Goal: Task Accomplishment & Management: Use online tool/utility

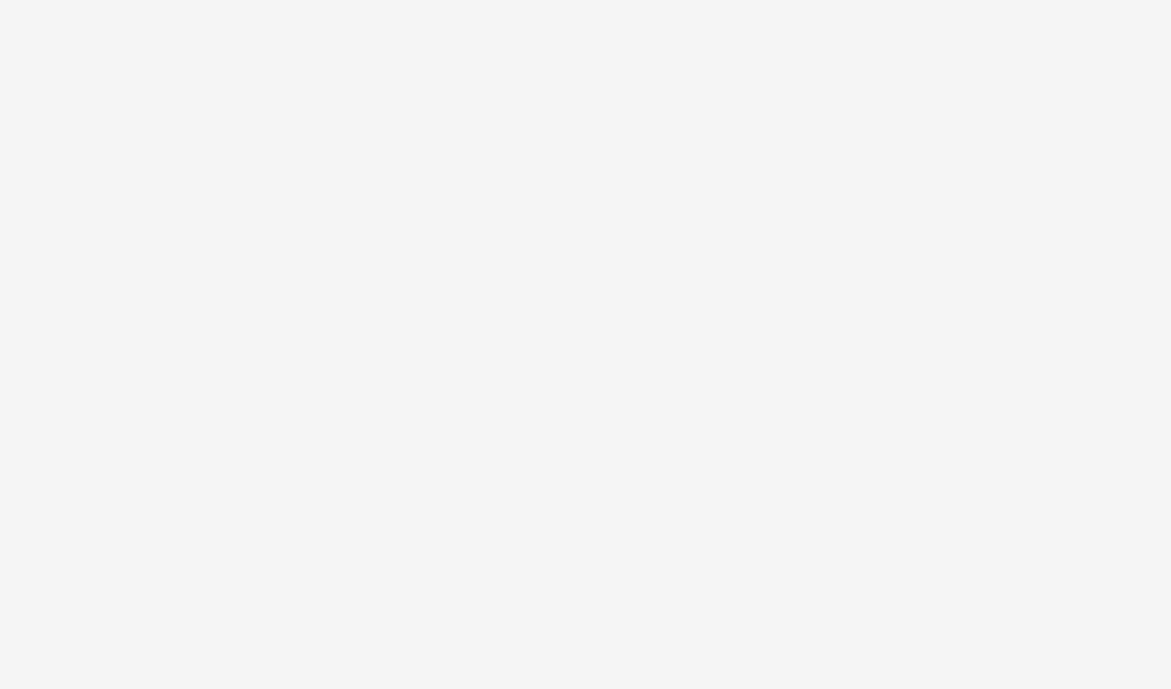
select select "7d7b5aff-eb10-49ff-9fb4-161712d76f47"
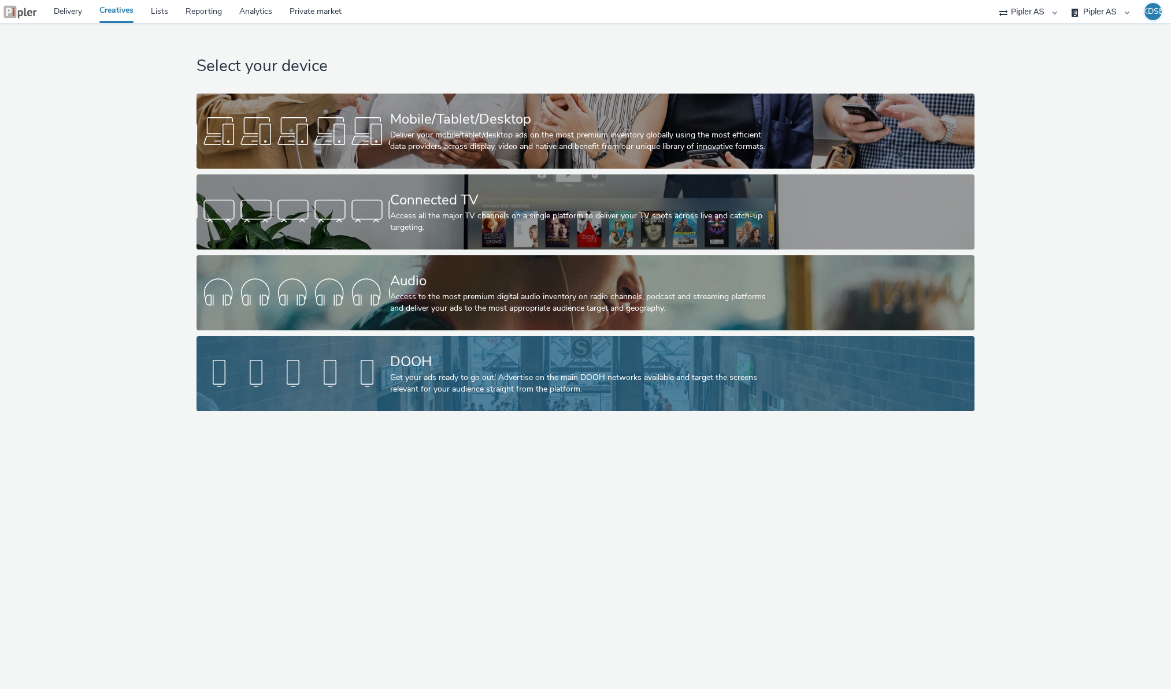
click at [378, 350] on link "DOOH Get your ads ready to go out! Advertise on the main DOOH networks availabl…" at bounding box center [585, 373] width 778 height 75
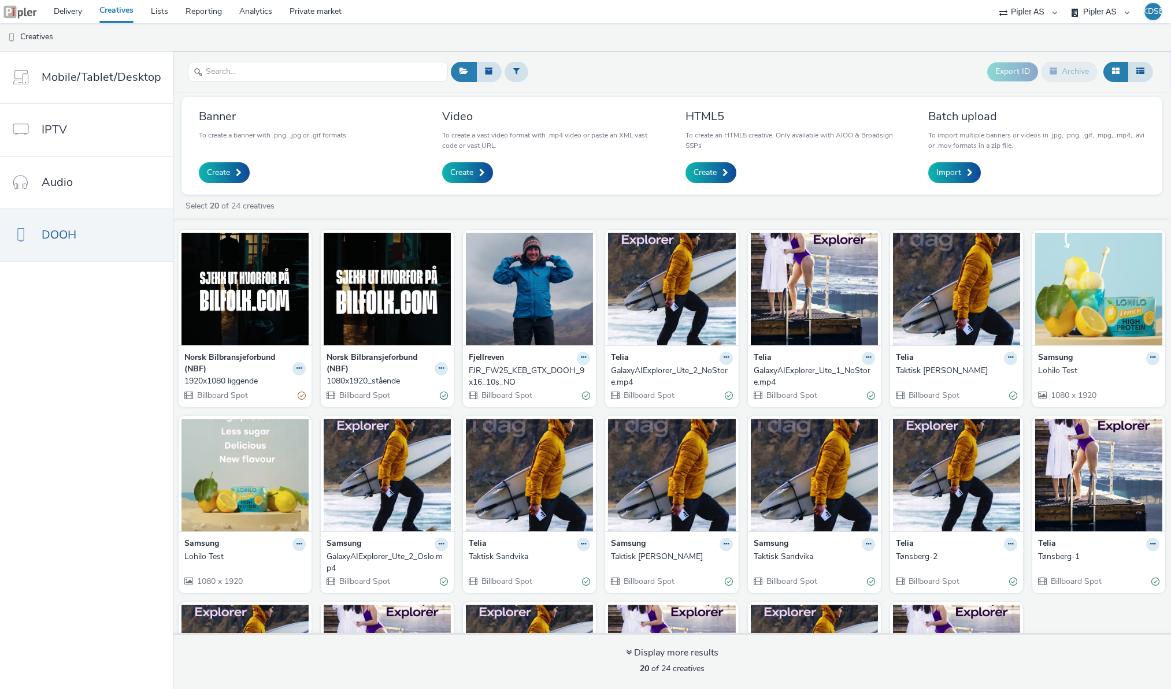
click at [581, 361] on icon at bounding box center [583, 357] width 5 height 7
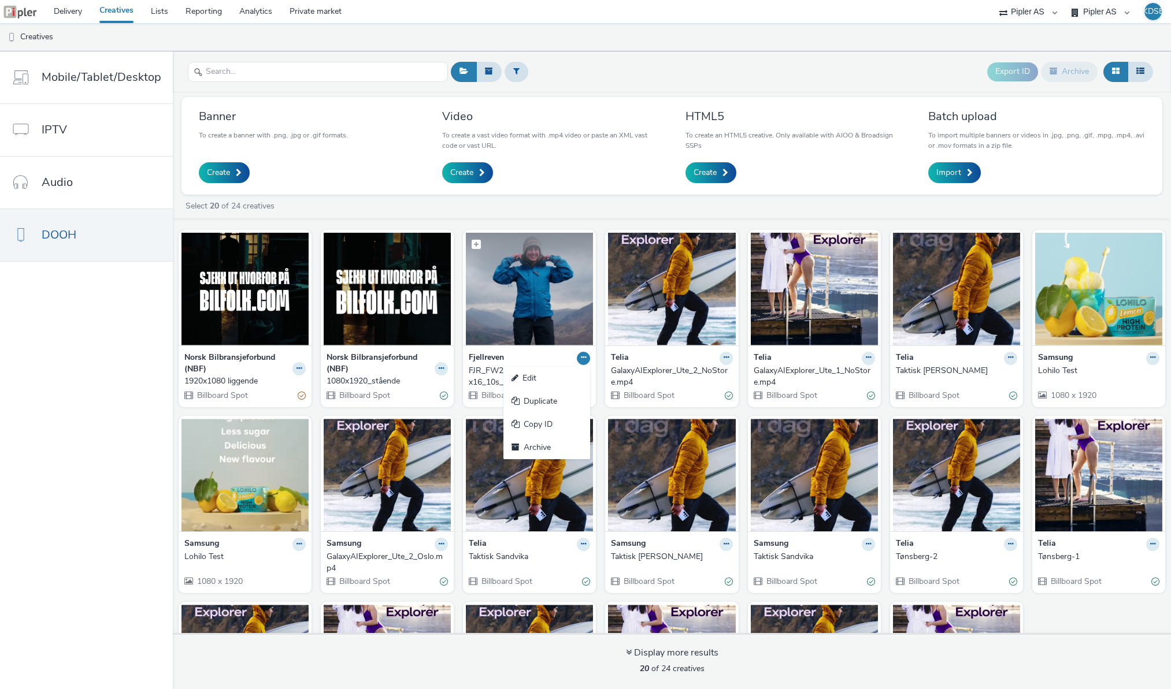
click at [487, 314] on img at bounding box center [529, 289] width 127 height 113
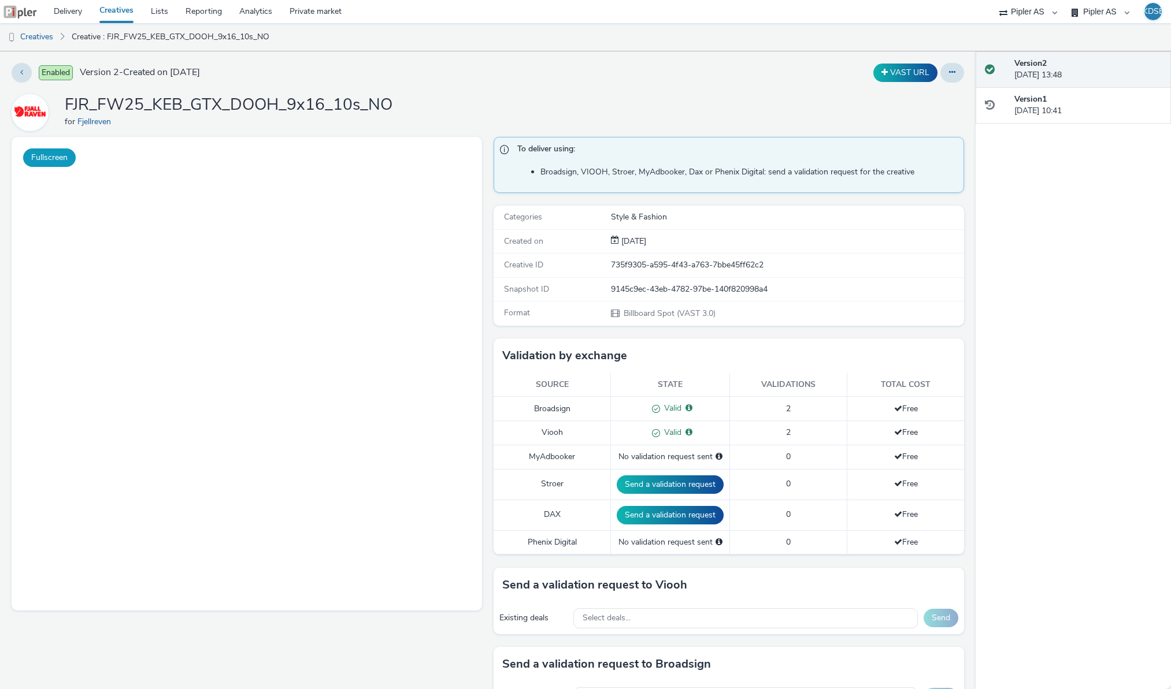
click at [57, 155] on button "Fullscreen" at bounding box center [49, 158] width 53 height 18
